Goal: Navigation & Orientation: Find specific page/section

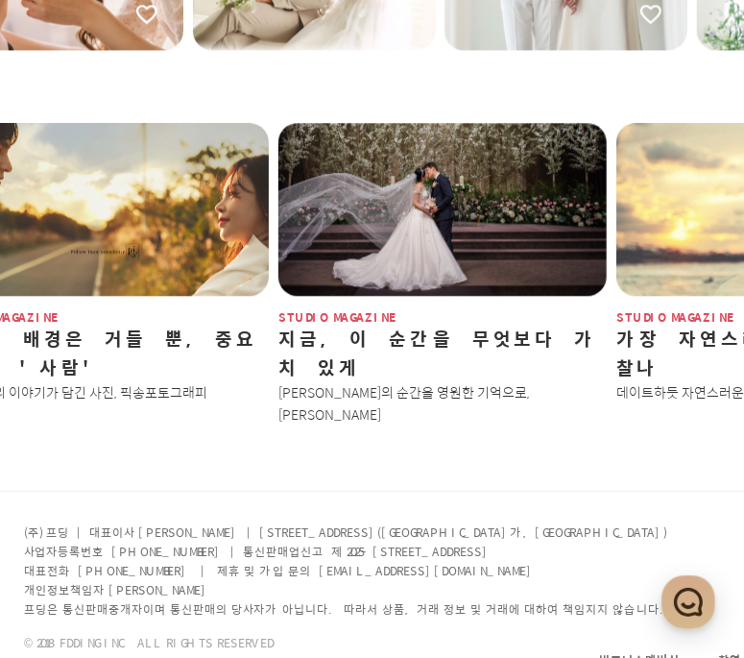
scroll to position [2504, 241]
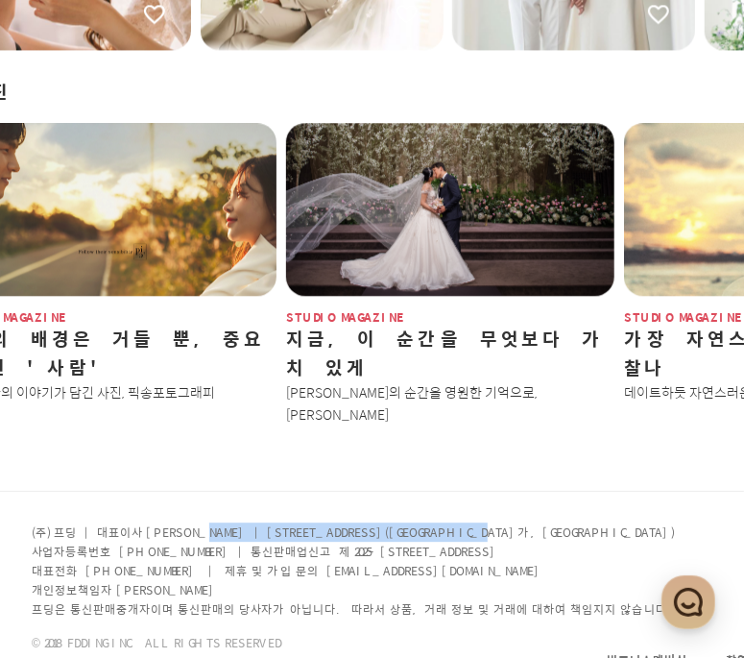
drag, startPoint x: 179, startPoint y: 476, endPoint x: 491, endPoint y: 477, distance: 312.0
click at [491, 522] on p "(주) 프딩 | 대표이사 [PERSON_NAME] | [STREET_ADDRESS]([GEOGRAPHIC_DATA]가, [GEOGRAPHIC_…" at bounding box center [355, 531] width 647 height 19
copy p "[STREET_ADDRESS]([GEOGRAPHIC_DATA]가, [GEOGRAPHIC_DATA])"
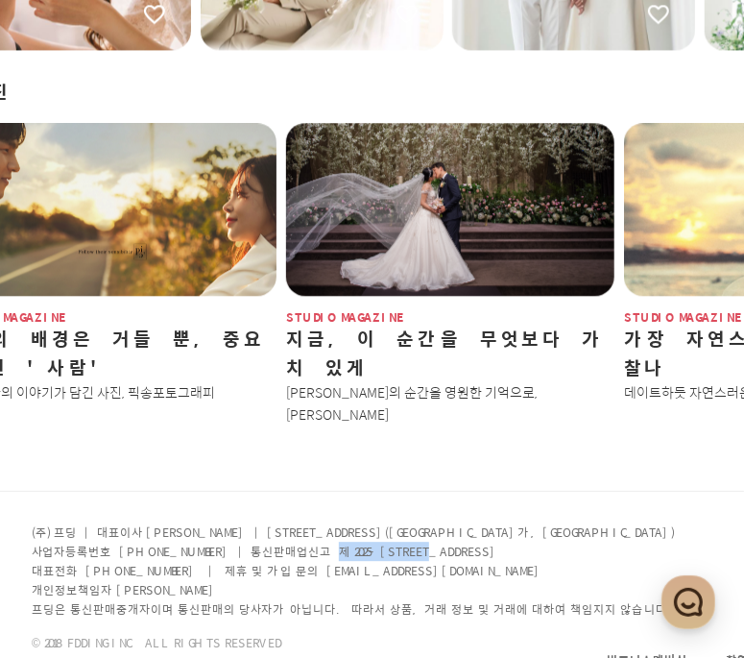
drag, startPoint x: 295, startPoint y: 496, endPoint x: 407, endPoint y: 498, distance: 112.3
click at [407, 541] on p "사업자등록번호 [PHONE_NUMBER] | 통신판매업신고 제 2025-[STREET_ADDRESS]" at bounding box center [355, 550] width 647 height 19
copy p "2025-[GEOGRAPHIC_DATA]-0632"
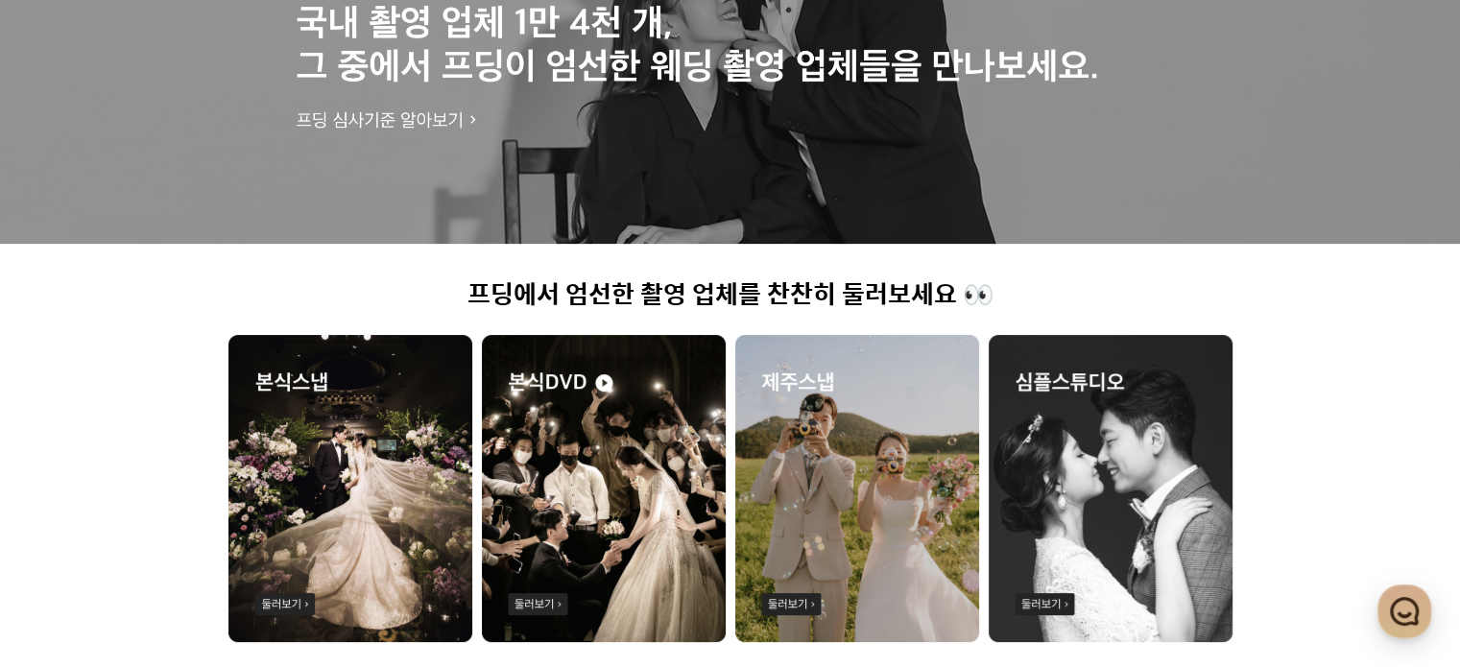
scroll to position [0, 0]
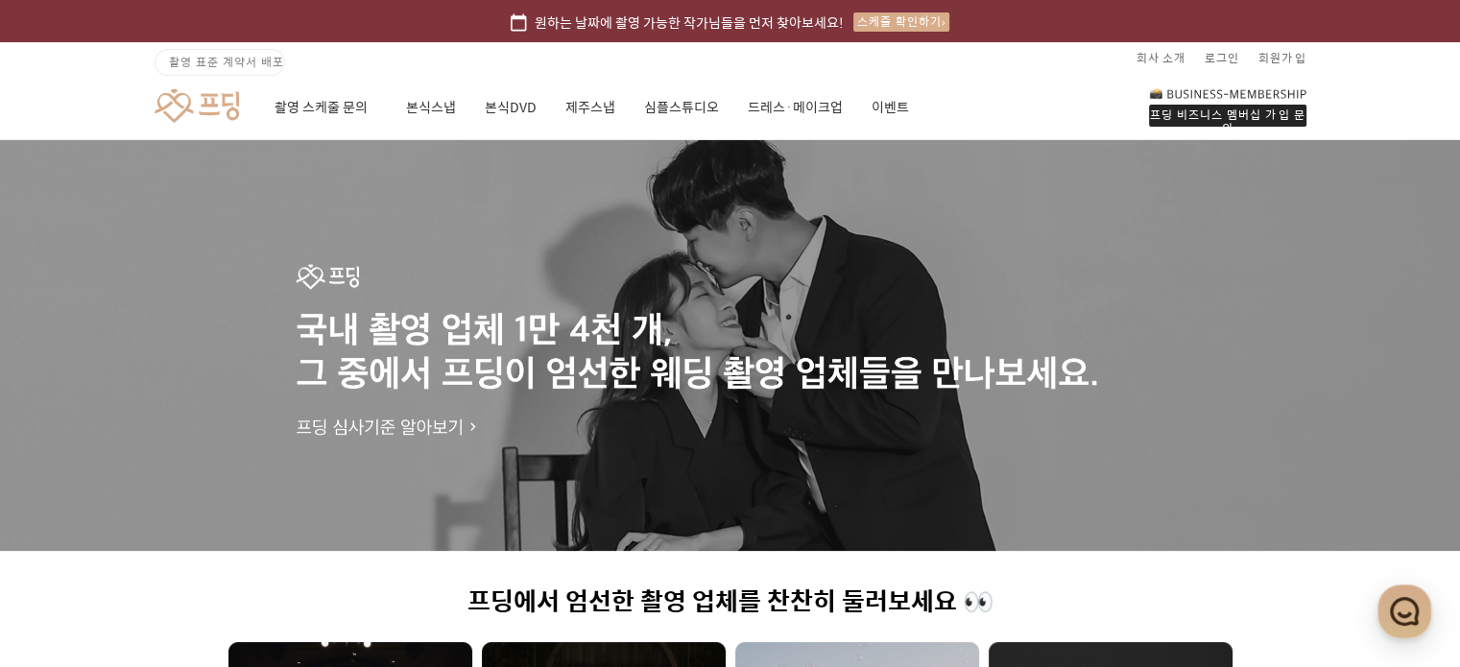
click at [757, 110] on div "프딩 비즈니스 멤버십 가입 문의" at bounding box center [1227, 116] width 157 height 22
click at [576, 108] on link "제주스냅" at bounding box center [590, 107] width 50 height 65
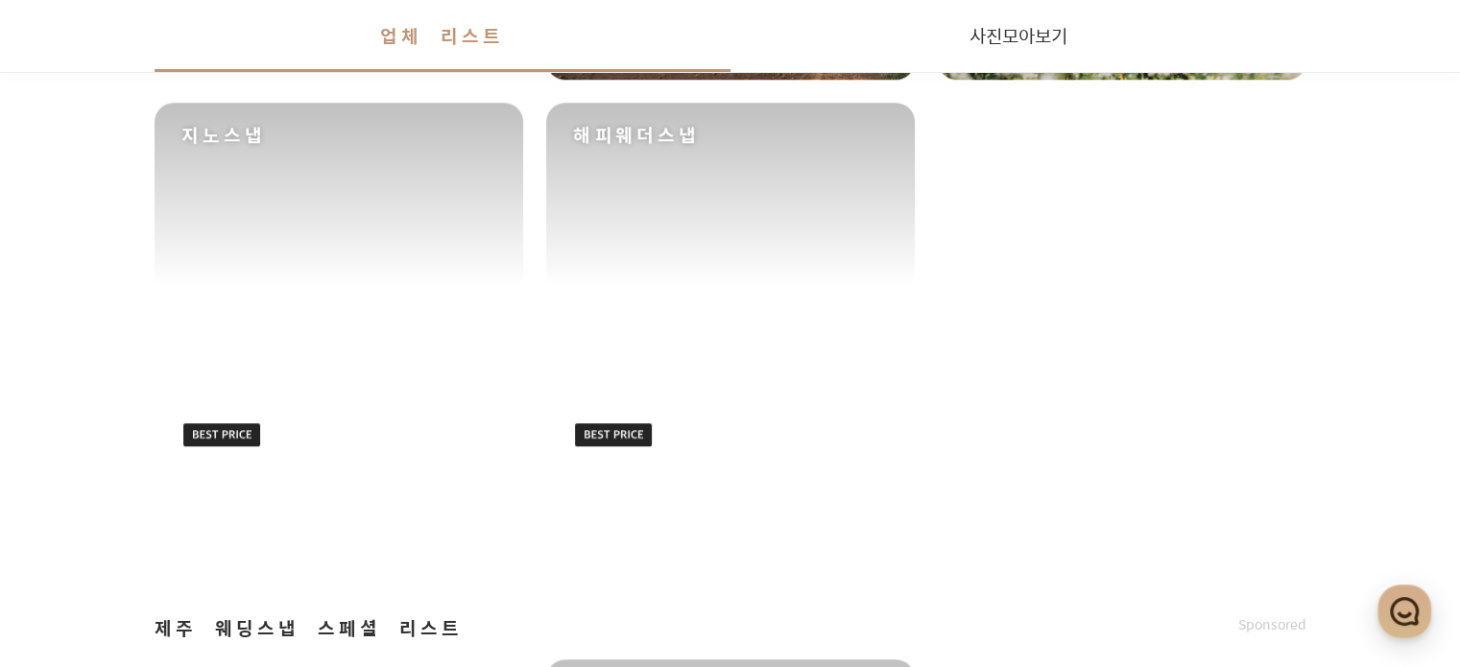
scroll to position [1728, 0]
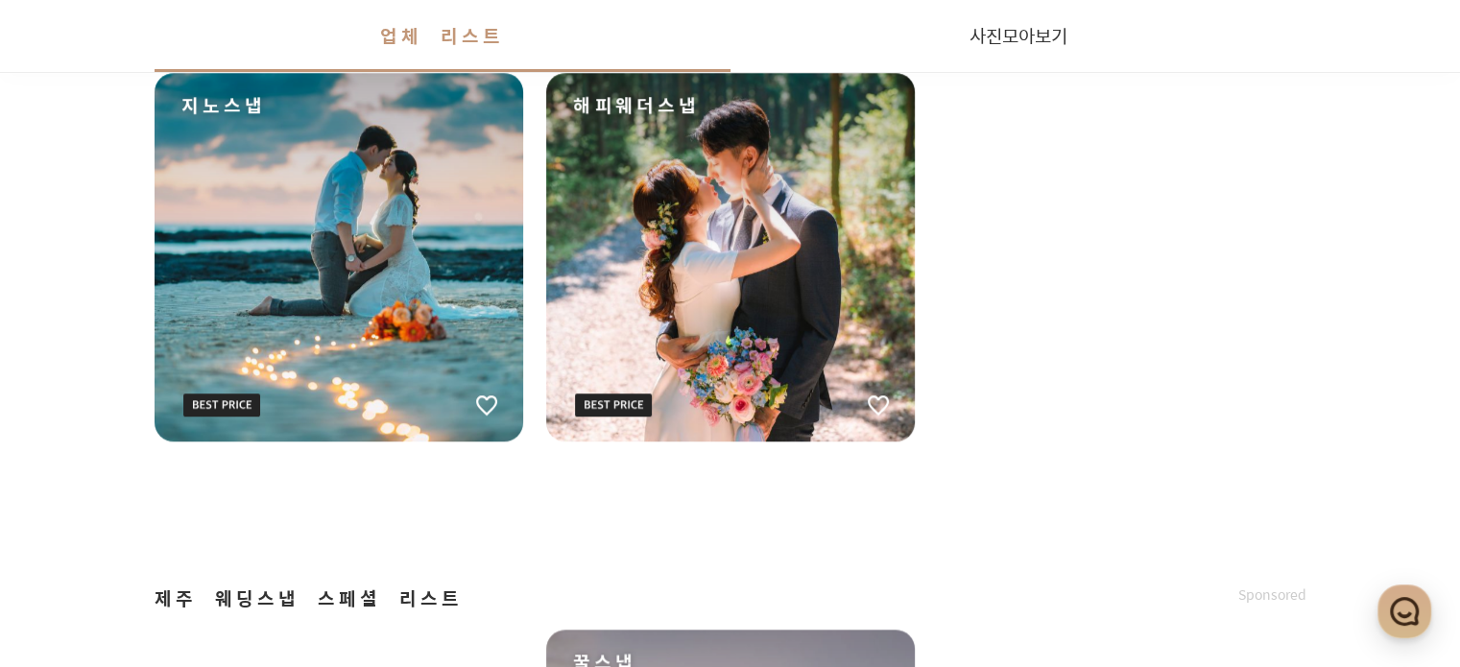
click at [722, 345] on div "해피웨더스냅" at bounding box center [730, 257] width 369 height 369
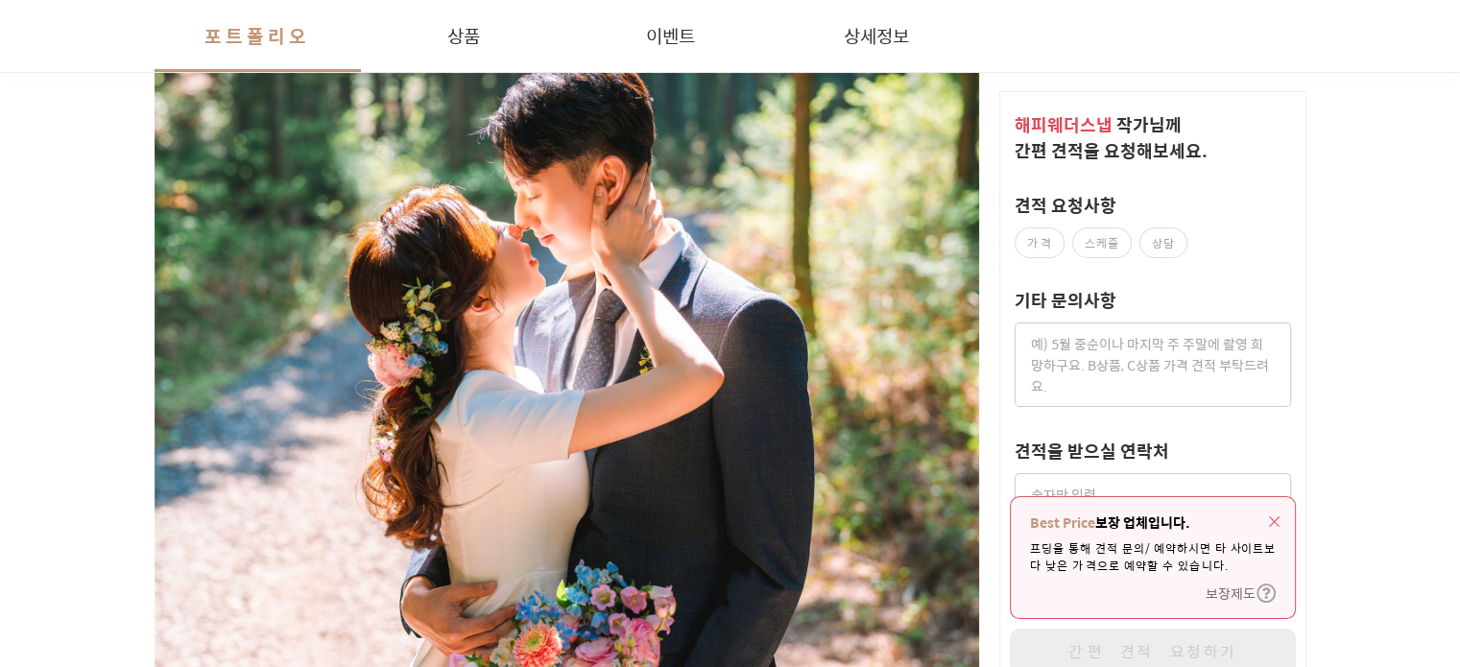
scroll to position [672, 0]
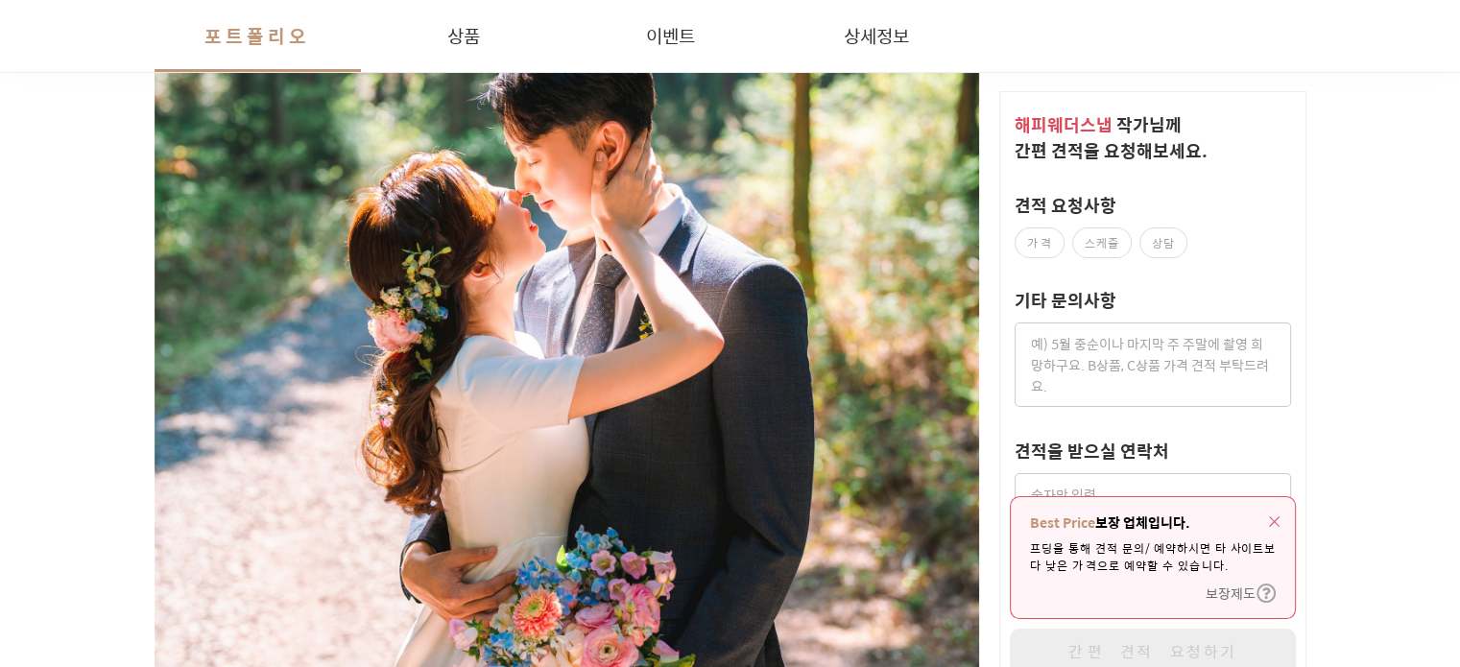
click at [757, 516] on img "button" at bounding box center [1274, 521] width 11 height 11
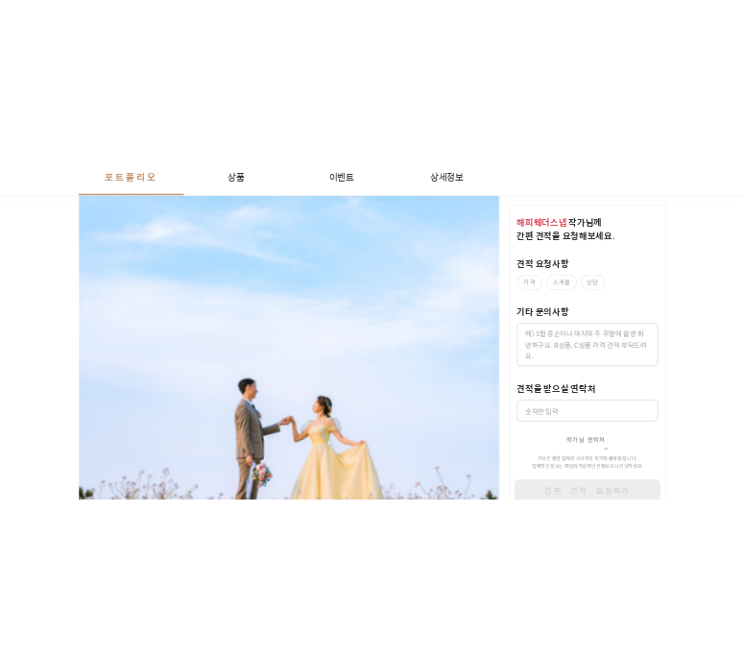
scroll to position [2400, 0]
